Goal: Use online tool/utility: Utilize a website feature to perform a specific function

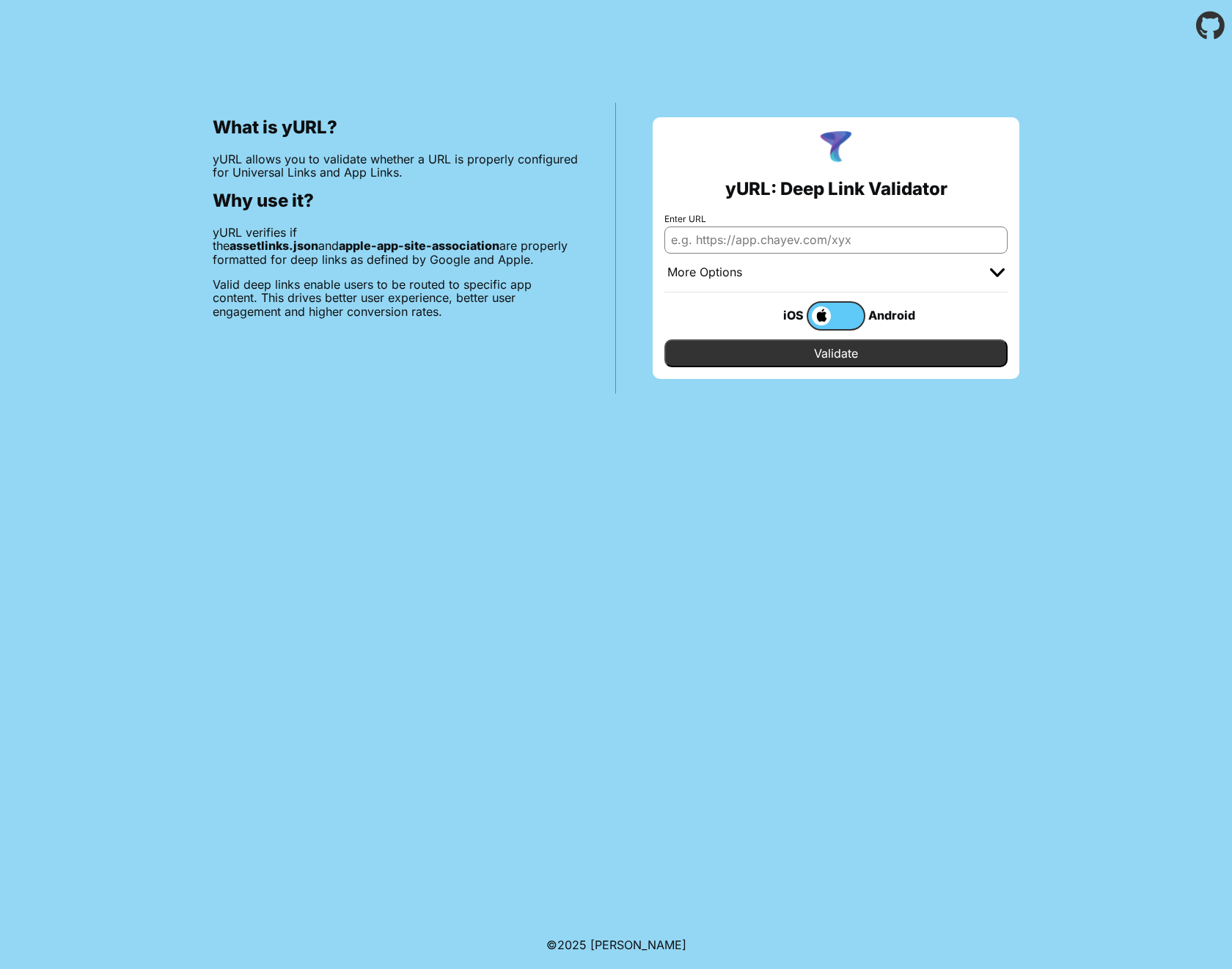
click at [876, 240] on input "Enter URL" at bounding box center [836, 240] width 343 height 27
click at [514, 514] on body "What is yURL? yURL allows you to validate whether a URL is properly configured …" at bounding box center [616, 484] width 1232 height 969
click at [726, 242] on input "Enter URL" at bounding box center [836, 240] width 343 height 27
click at [823, 235] on input "https://detail.com" at bounding box center [836, 240] width 343 height 27
paste input "share.detail.co/project/w3V9PlP8"
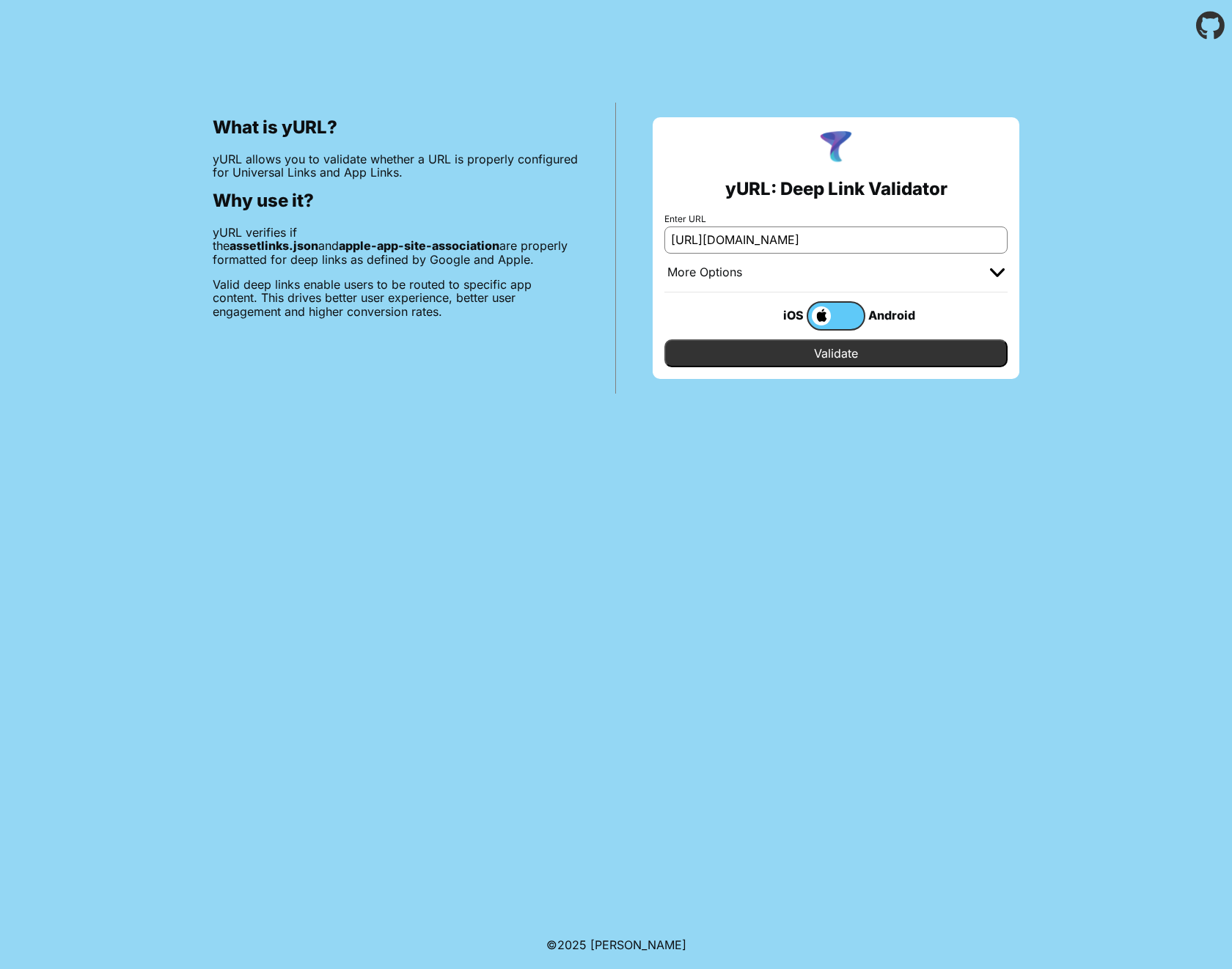
type input "[URL][DOMAIN_NAME]"
click at [826, 356] on input "Validate" at bounding box center [836, 352] width 343 height 27
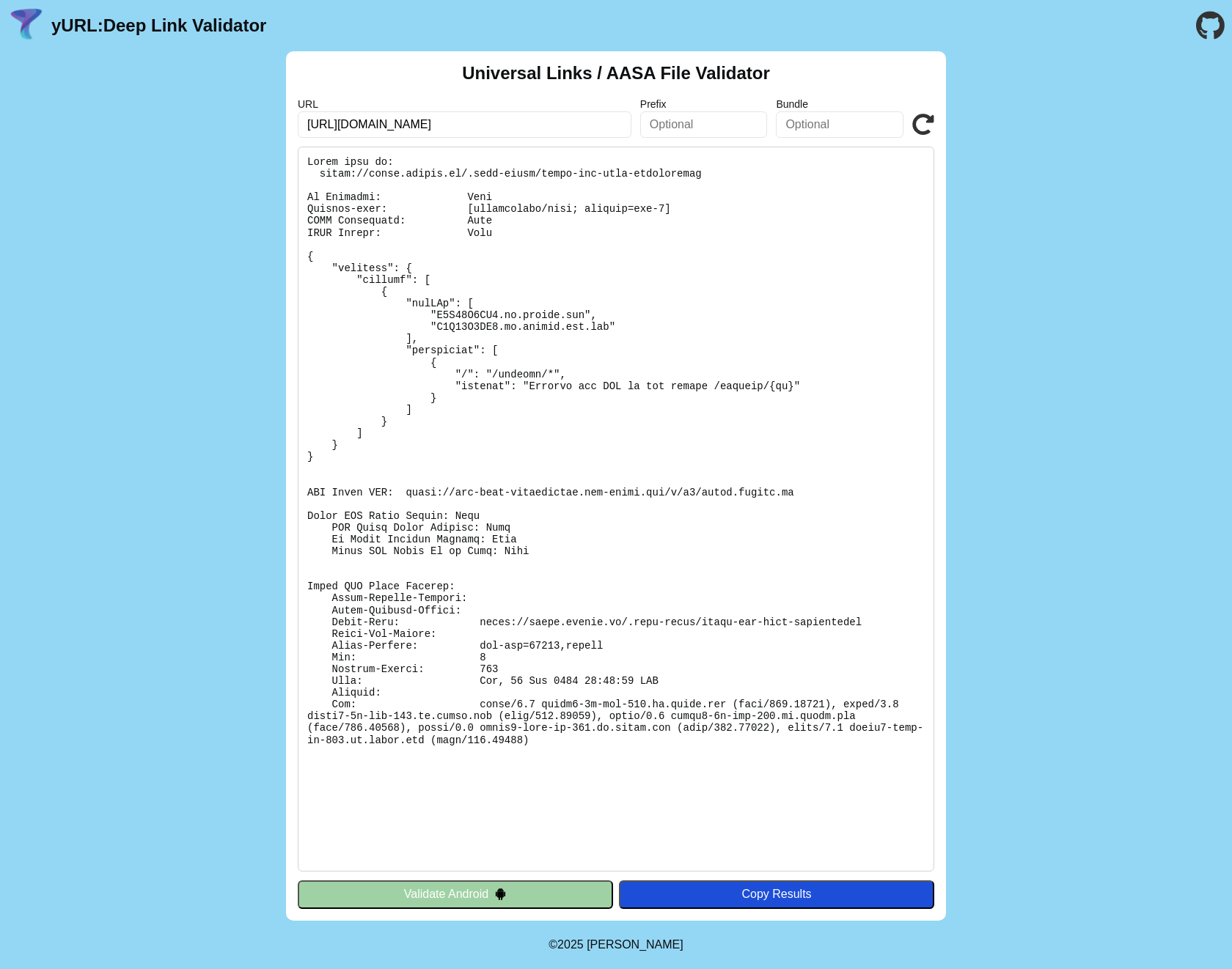
click at [342, 173] on pre at bounding box center [616, 509] width 637 height 725
drag, startPoint x: 320, startPoint y: 169, endPoint x: 699, endPoint y: 175, distance: 379.0
click at [699, 175] on pre at bounding box center [616, 509] width 637 height 725
copy pre "[URL][DOMAIN_NAME]"
click at [1029, 344] on div "Universal Links / AASA File Validator URL [URL][DOMAIN_NAME] Prefix Bundle Vali…" at bounding box center [616, 486] width 1232 height 869
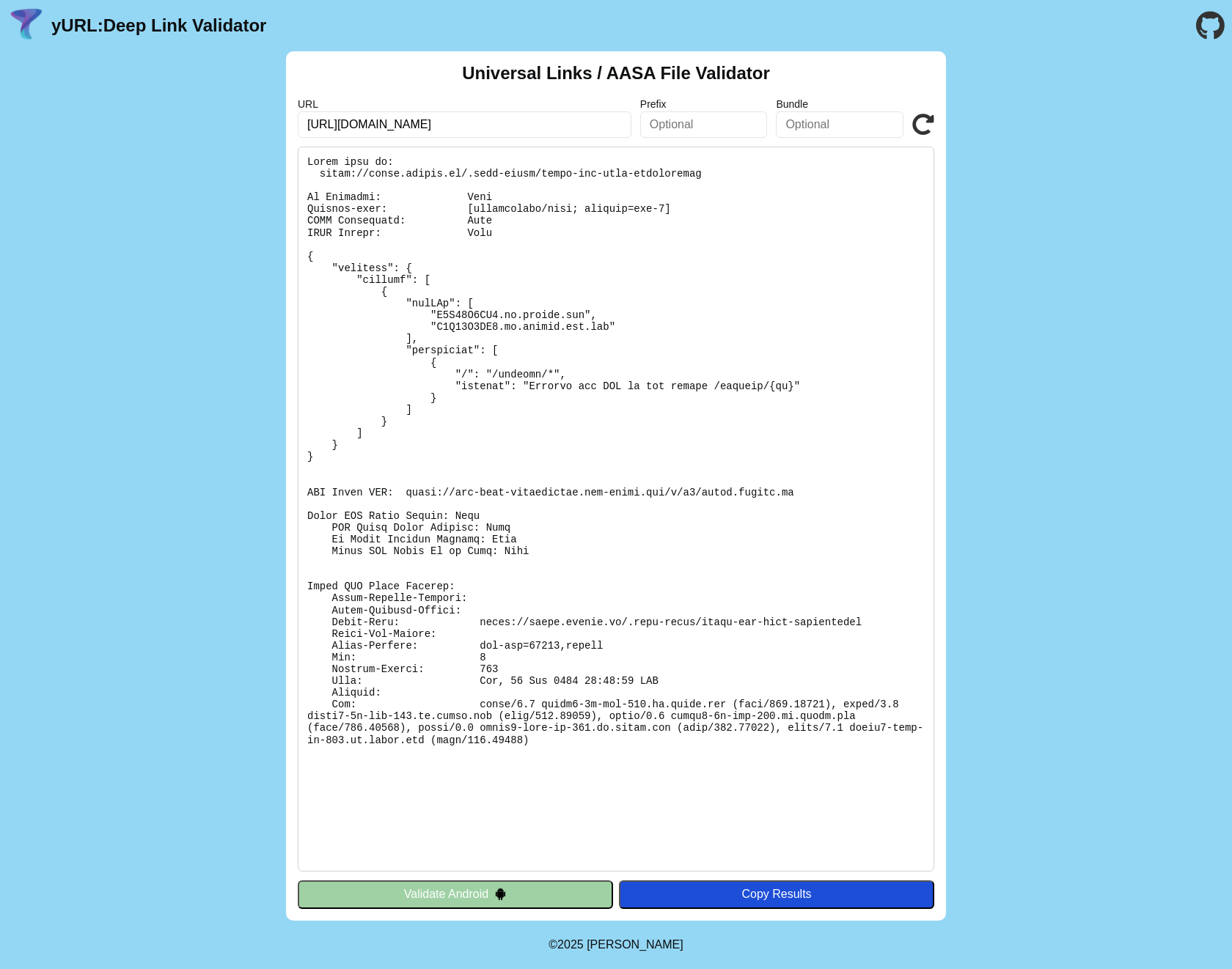
click at [1035, 319] on div "Universal Links / AASA File Validator URL [URL][DOMAIN_NAME] Prefix Bundle Vali…" at bounding box center [616, 486] width 1232 height 869
click at [1034, 319] on div "Universal Links / AASA File Validator URL [URL][DOMAIN_NAME] Prefix Bundle Vali…" at bounding box center [616, 486] width 1232 height 869
